Goal: Information Seeking & Learning: Compare options

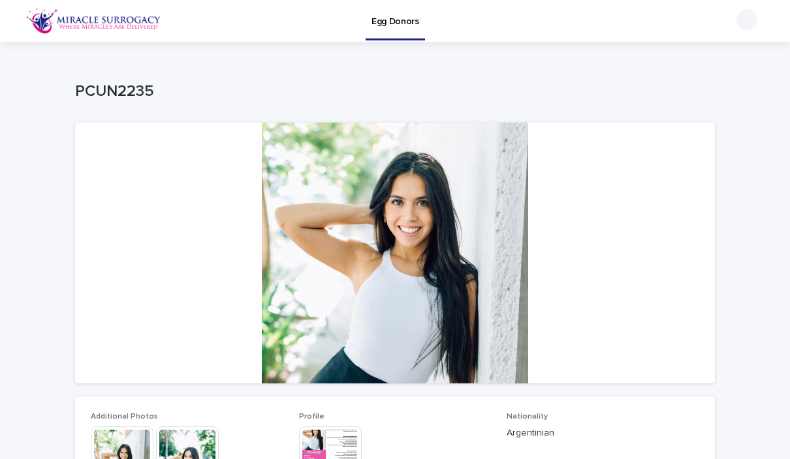
click at [408, 28] on link "Egg Donors" at bounding box center [394, 19] width 59 height 38
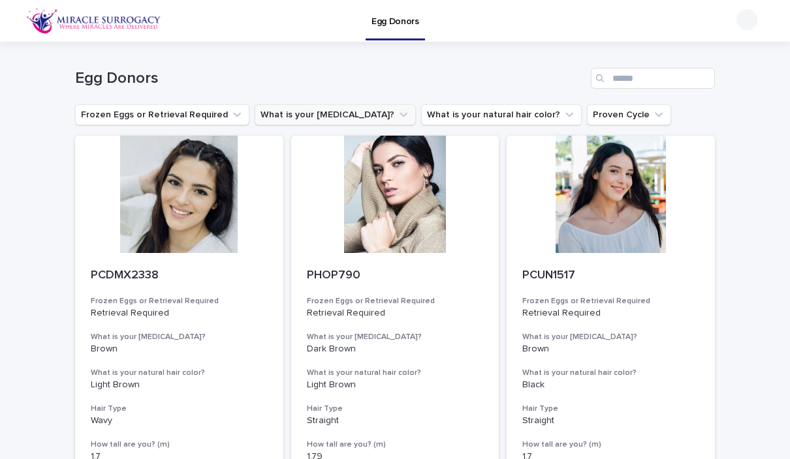
click at [397, 109] on icon "What is your eye color?" at bounding box center [403, 114] width 13 height 13
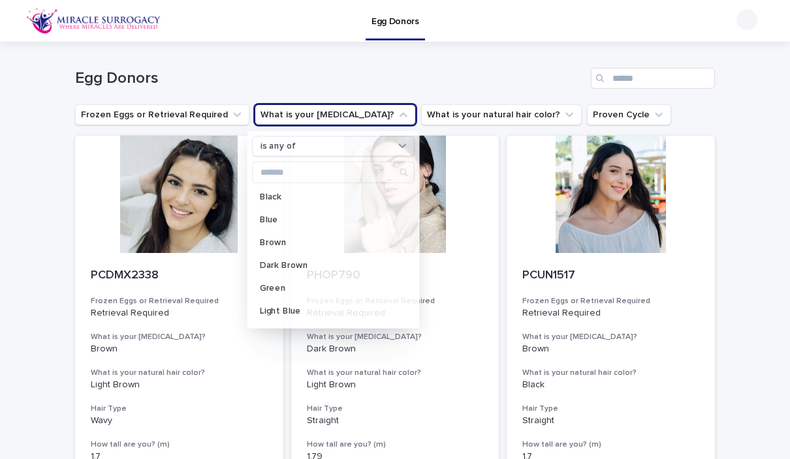
click at [397, 115] on icon "What is your eye color?" at bounding box center [403, 114] width 13 height 13
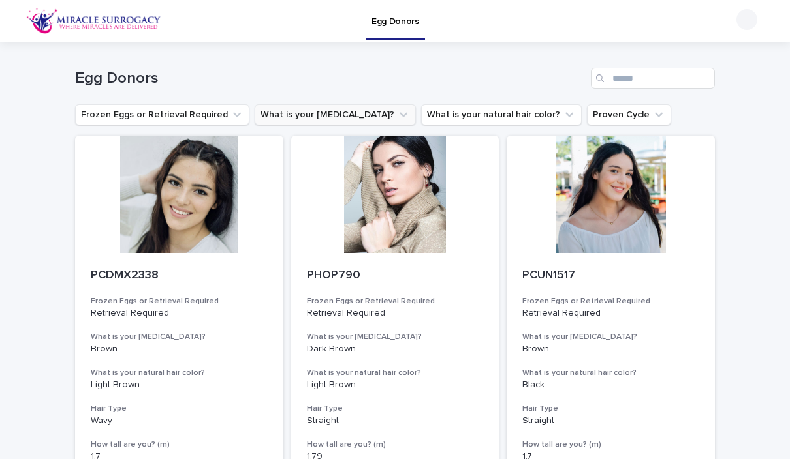
click at [397, 115] on icon "What is your eye color?" at bounding box center [403, 114] width 13 height 13
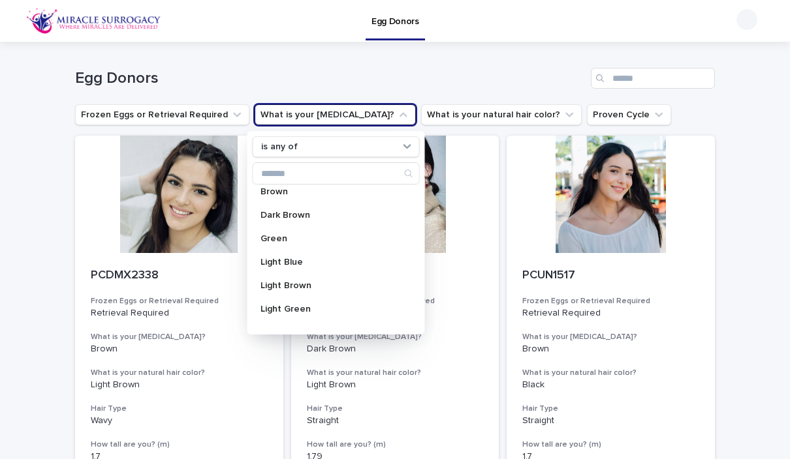
scroll to position [55, 0]
click at [289, 241] on p "Green" at bounding box center [329, 238] width 138 height 9
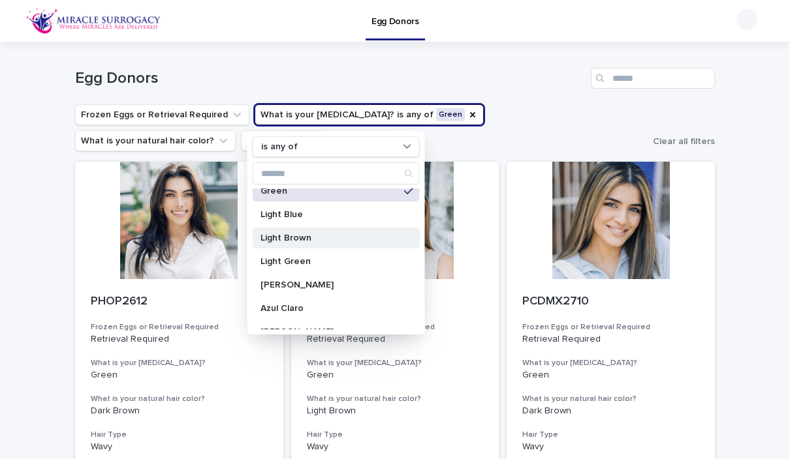
scroll to position [108, 0]
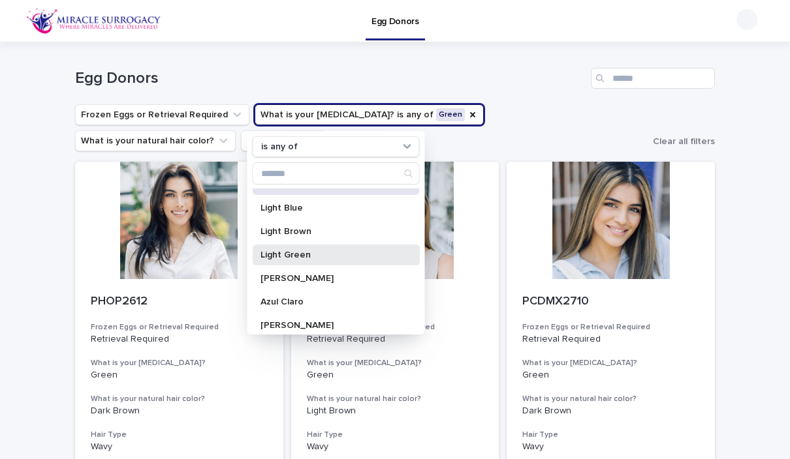
click at [315, 262] on div "Light Green" at bounding box center [336, 255] width 167 height 21
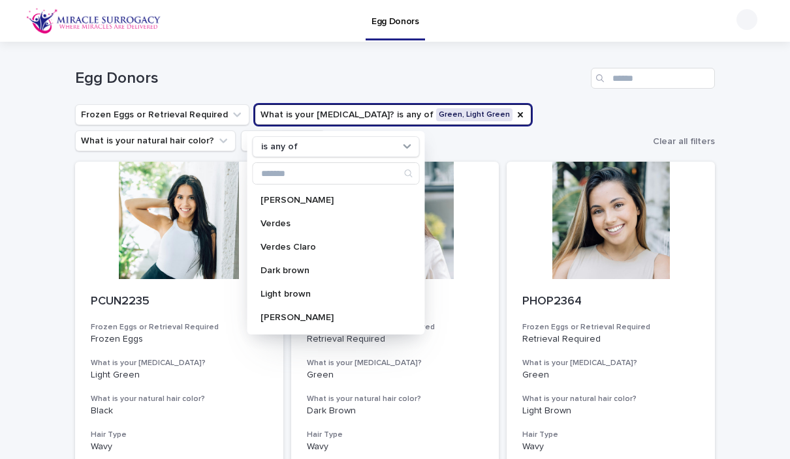
scroll to position [281, 0]
click at [302, 230] on div "Verdes" at bounding box center [336, 223] width 167 height 21
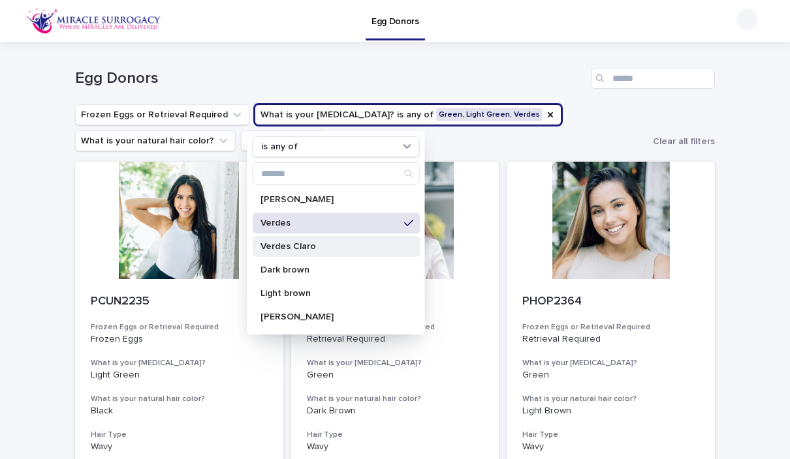
click at [314, 253] on div "Verdes Claro" at bounding box center [336, 246] width 167 height 21
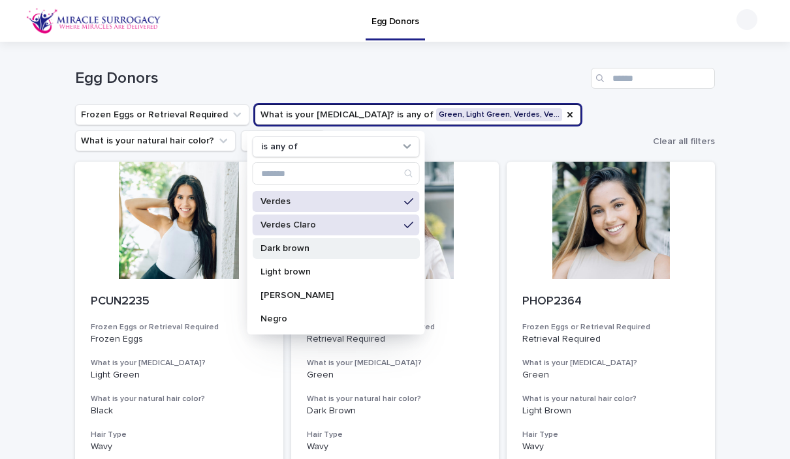
scroll to position [303, 0]
click at [583, 127] on ul "Frozen Eggs or Retrieval Required What is your eye color? is any of Green, Ligh…" at bounding box center [360, 128] width 577 height 52
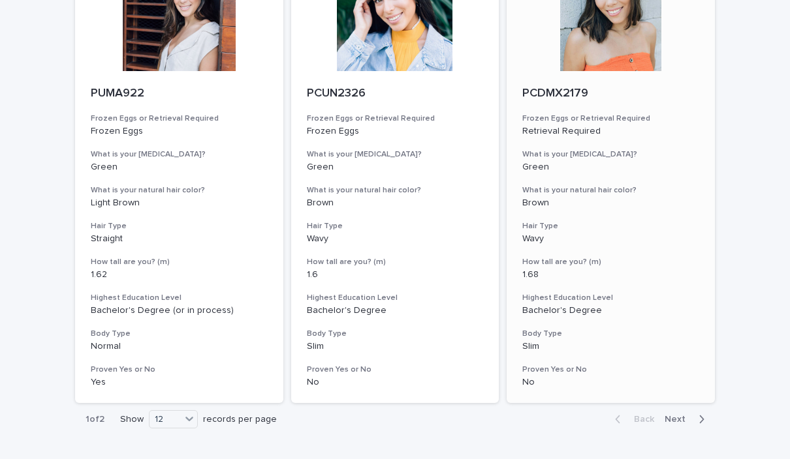
scroll to position [1581, 0]
click at [187, 413] on icon at bounding box center [189, 419] width 13 height 13
click at [183, 437] on div "24" at bounding box center [175, 433] width 48 height 16
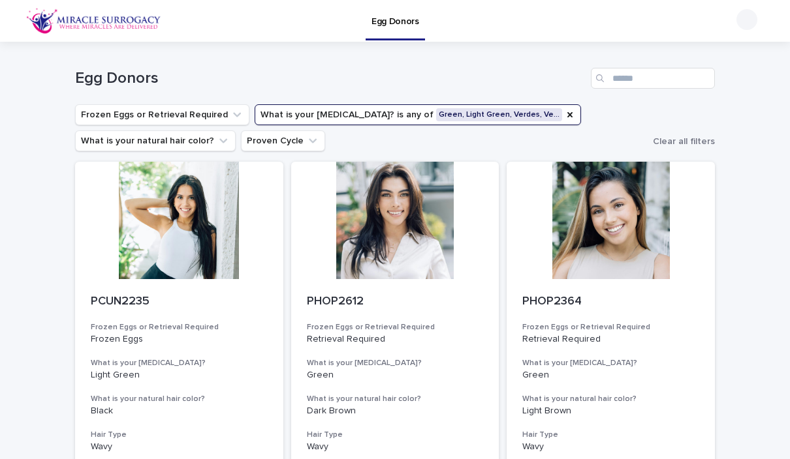
scroll to position [0, 0]
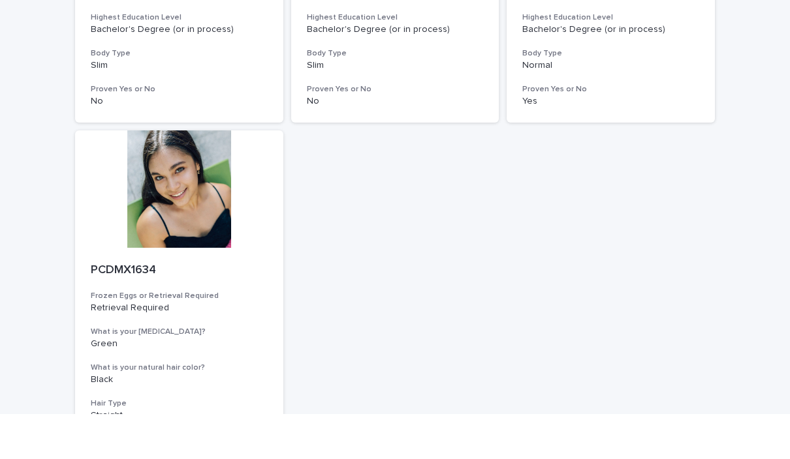
scroll to position [2275, 0]
click at [183, 176] on div at bounding box center [179, 234] width 208 height 117
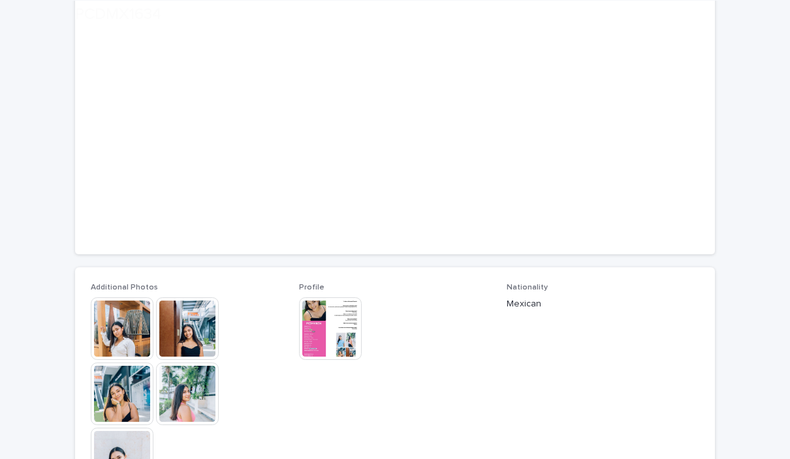
scroll to position [129, 0]
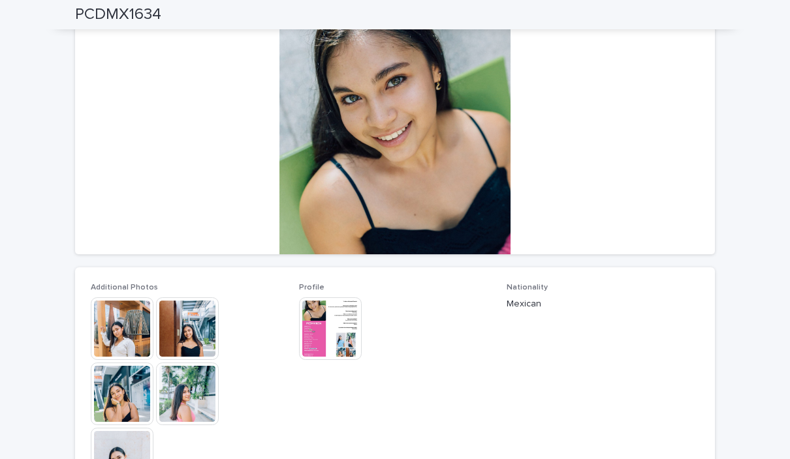
click at [137, 341] on img at bounding box center [122, 329] width 63 height 63
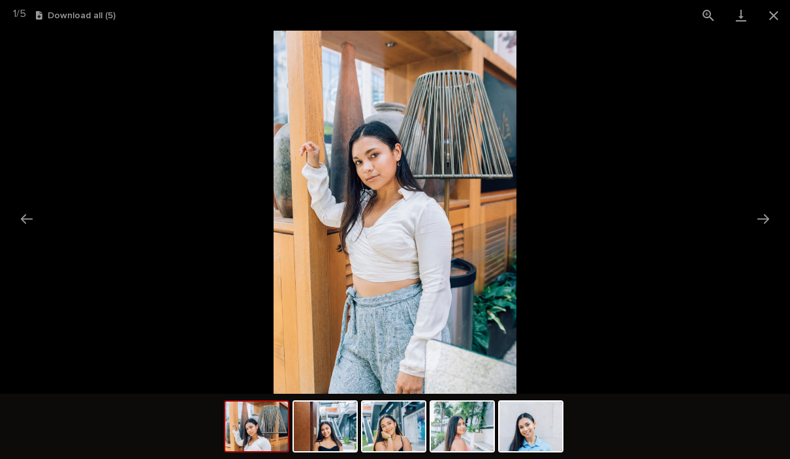
drag, startPoint x: 476, startPoint y: 405, endPoint x: 468, endPoint y: 429, distance: 25.4
click at [468, 429] on html "Egg Donors Loading... Saving… Loading... Saving… PCDMX1634 PCDMX1634 Sorry, the…" at bounding box center [395, 229] width 790 height 459
drag, startPoint x: 468, startPoint y: 429, endPoint x: 401, endPoint y: 430, distance: 67.2
click at [401, 430] on html "Egg Donors Loading... Saving… Loading... Saving… PCDMX1634 PCDMX1634 Sorry, the…" at bounding box center [395, 229] width 790 height 459
click at [768, 217] on button "Next slide" at bounding box center [762, 218] width 27 height 25
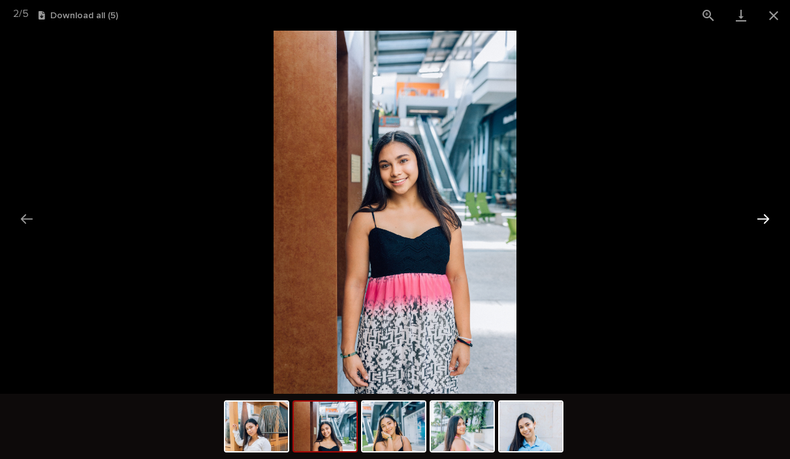
click at [768, 217] on button "Next slide" at bounding box center [762, 218] width 27 height 25
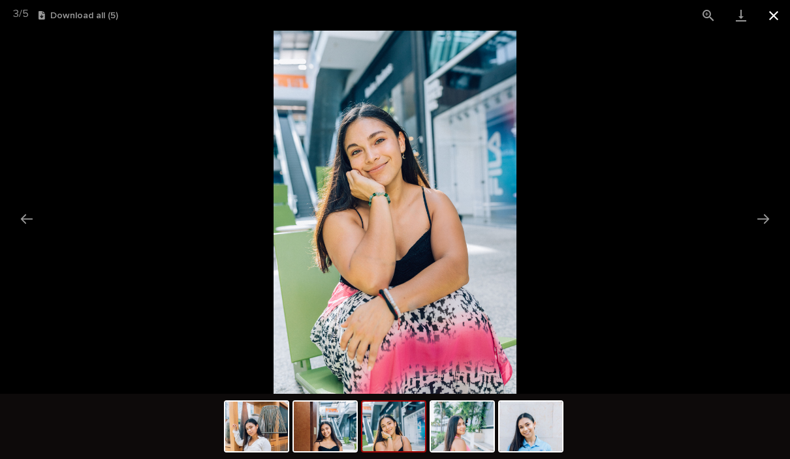
click at [774, 19] on button "Close gallery" at bounding box center [773, 15] width 33 height 31
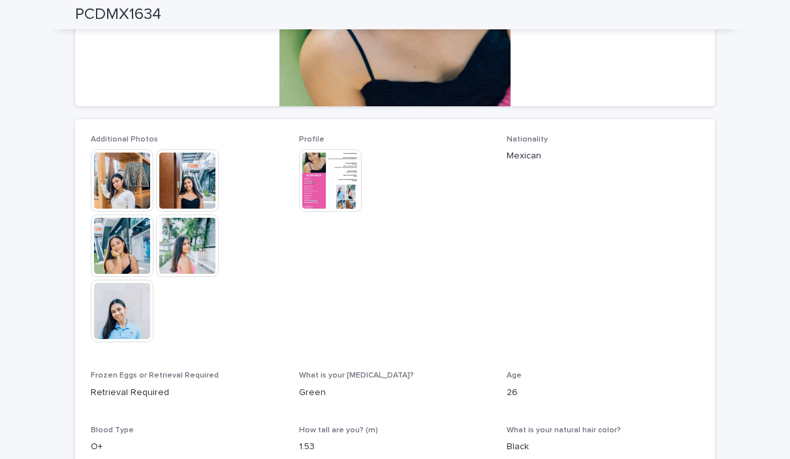
scroll to position [260, 0]
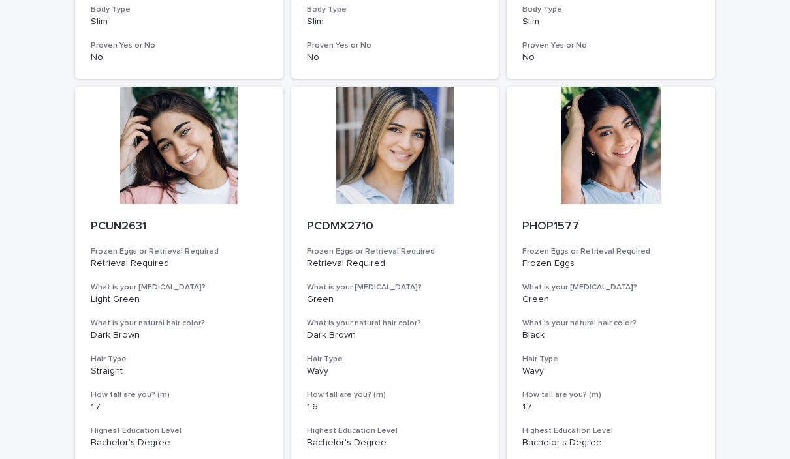
scroll to position [533, 0]
click at [620, 156] on div at bounding box center [610, 145] width 208 height 117
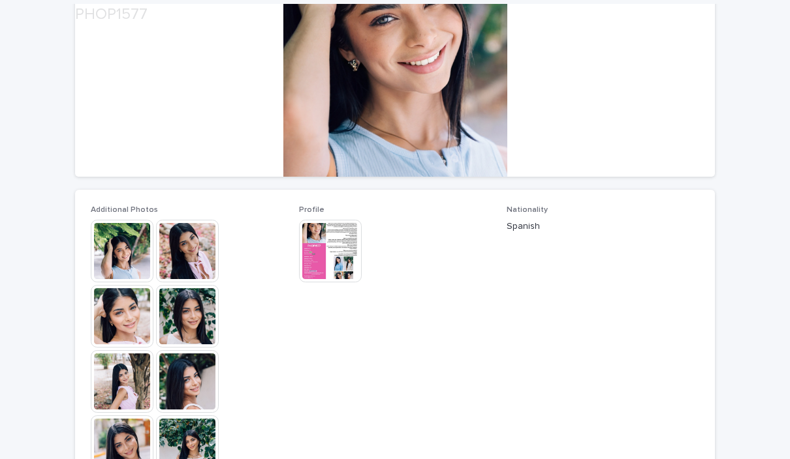
scroll to position [232, 0]
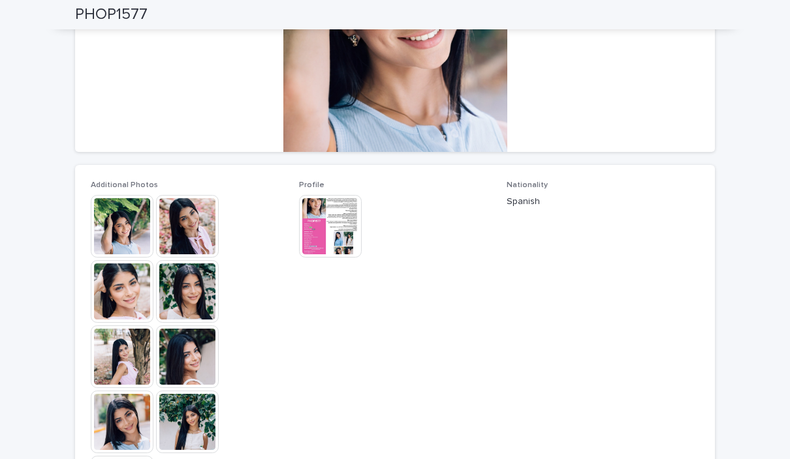
click at [197, 286] on img at bounding box center [187, 291] width 63 height 63
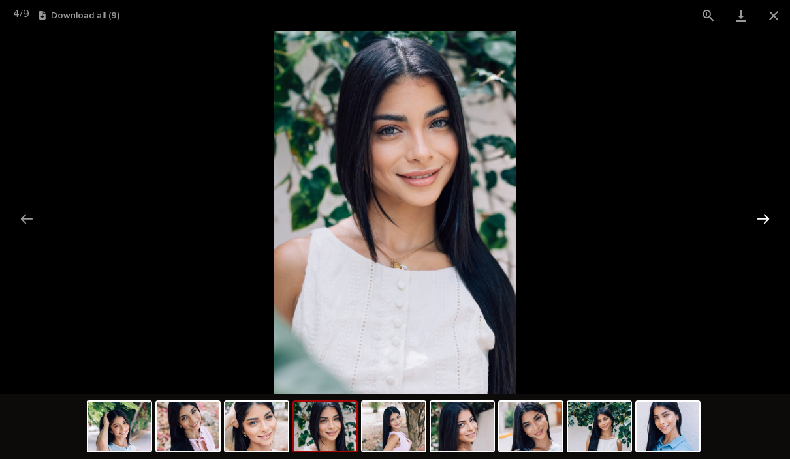
click at [766, 216] on button "Next slide" at bounding box center [762, 218] width 27 height 25
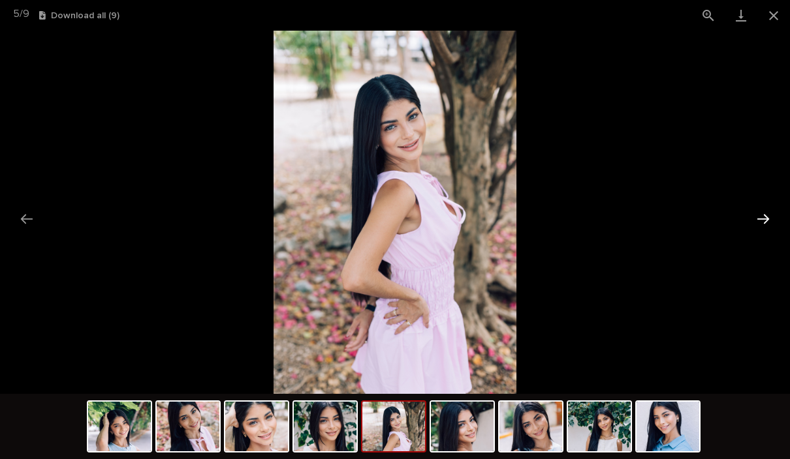
click at [766, 216] on button "Next slide" at bounding box center [762, 218] width 27 height 25
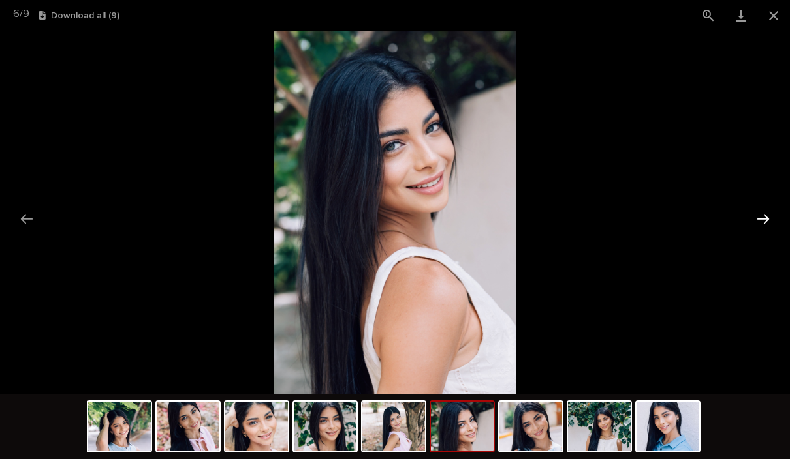
click at [766, 216] on button "Next slide" at bounding box center [762, 218] width 27 height 25
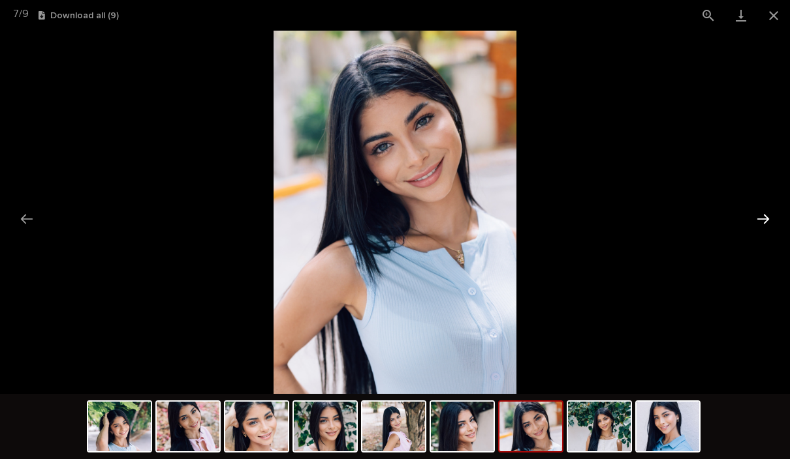
click at [766, 216] on button "Next slide" at bounding box center [762, 218] width 27 height 25
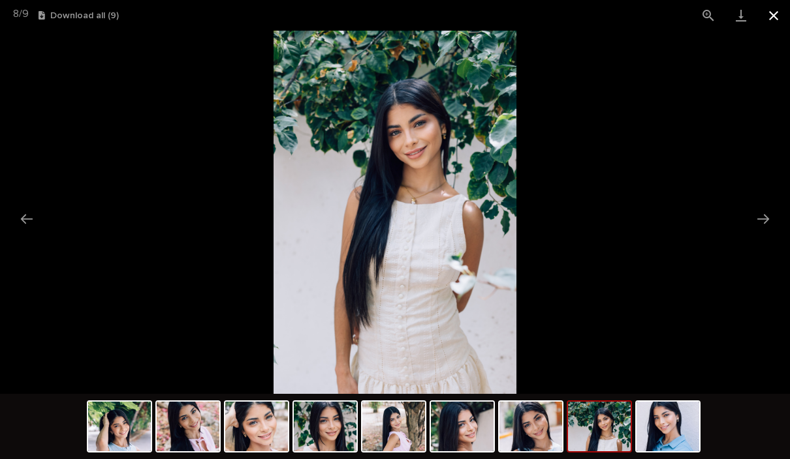
click at [772, 20] on button "Close gallery" at bounding box center [773, 15] width 33 height 31
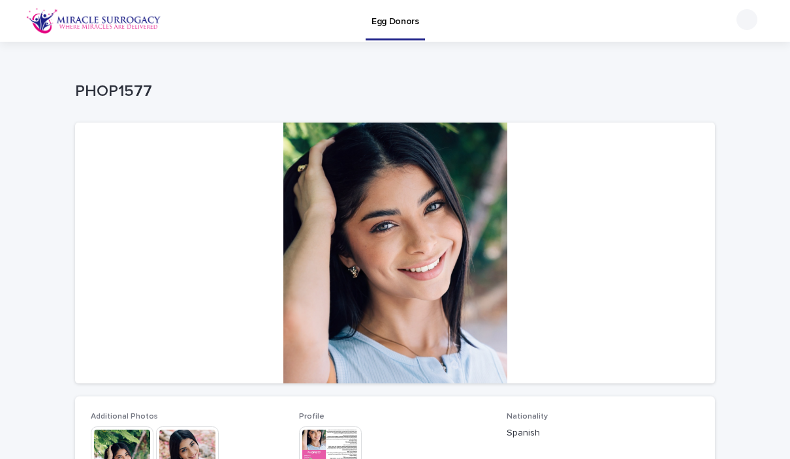
scroll to position [0, 0]
